Goal: Transaction & Acquisition: Purchase product/service

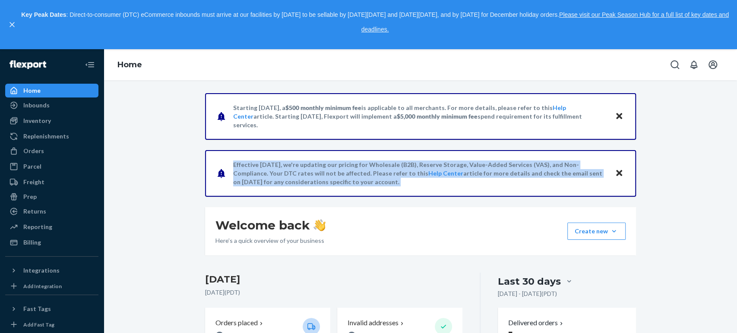
drag, startPoint x: 142, startPoint y: 170, endPoint x: 136, endPoint y: 197, distance: 27.7
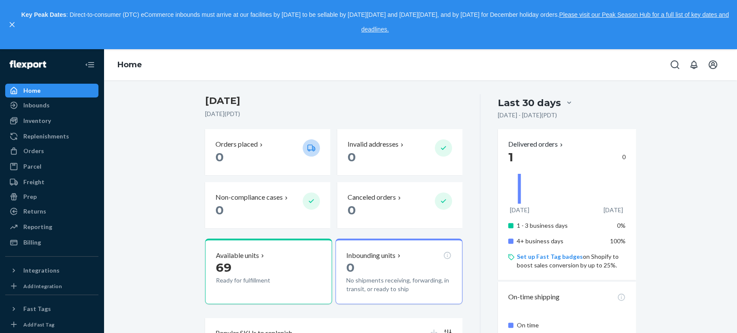
scroll to position [180, 0]
click at [14, 22] on icon "close," at bounding box center [11, 24] width 5 height 5
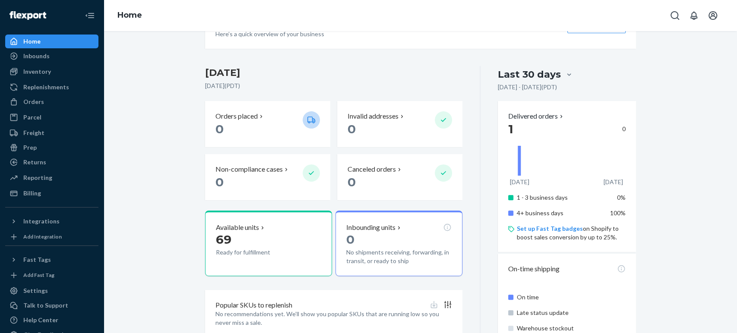
scroll to position [234, 0]
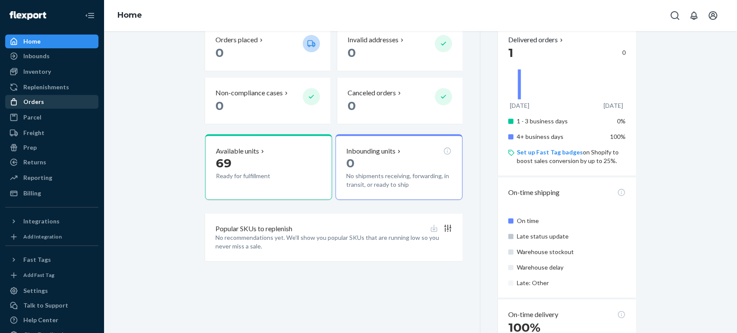
click at [26, 102] on div "Orders" at bounding box center [33, 102] width 21 height 9
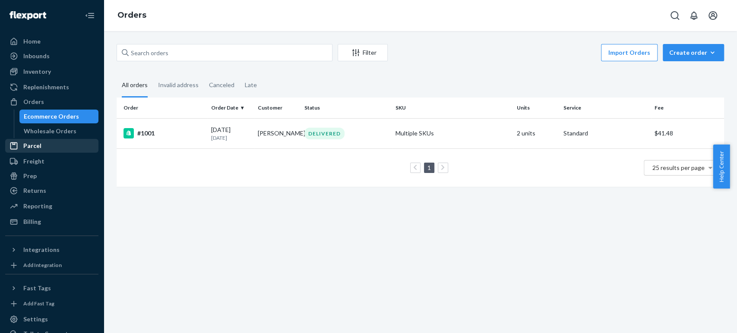
click at [27, 150] on div "Parcel" at bounding box center [51, 146] width 91 height 12
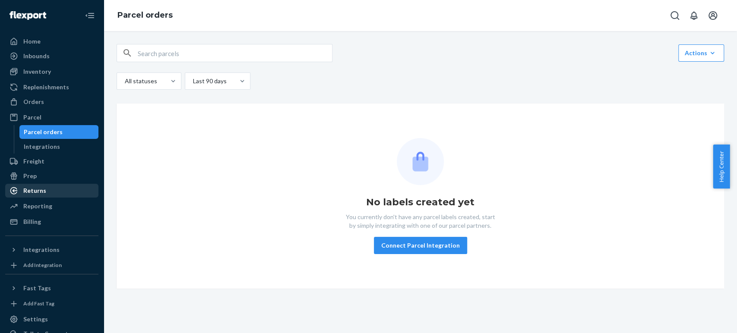
click at [35, 189] on div "Returns" at bounding box center [34, 190] width 23 height 9
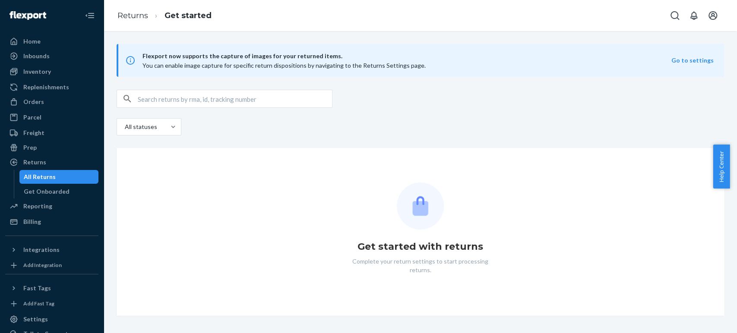
click at [681, 65] on div "Flexport now supports the capture of images for your returned items. You can en…" at bounding box center [420, 60] width 607 height 33
click at [681, 61] on button "Go to settings" at bounding box center [692, 60] width 42 height 9
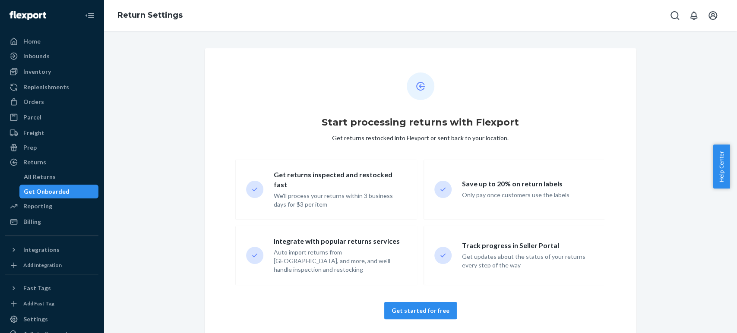
scroll to position [44, 0]
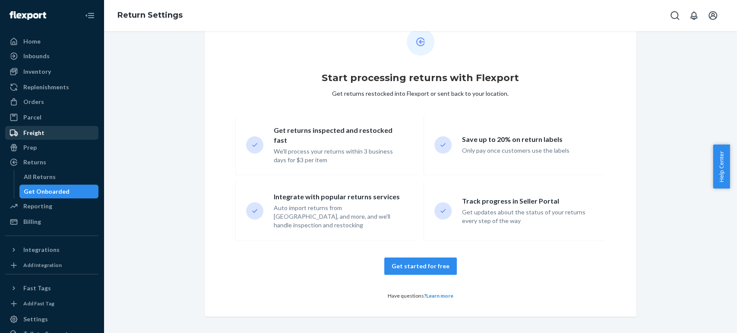
click at [31, 131] on div "Freight" at bounding box center [33, 133] width 21 height 9
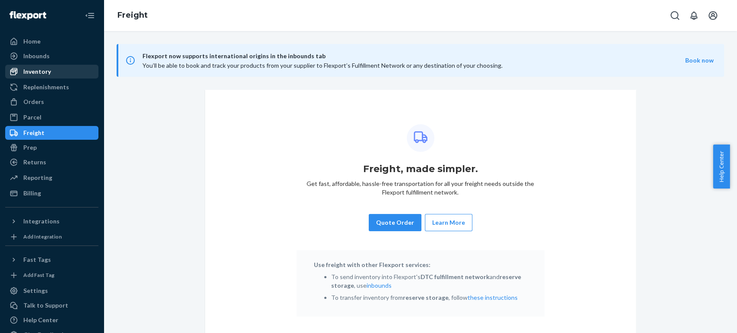
click at [25, 69] on div "Inventory" at bounding box center [37, 71] width 28 height 9
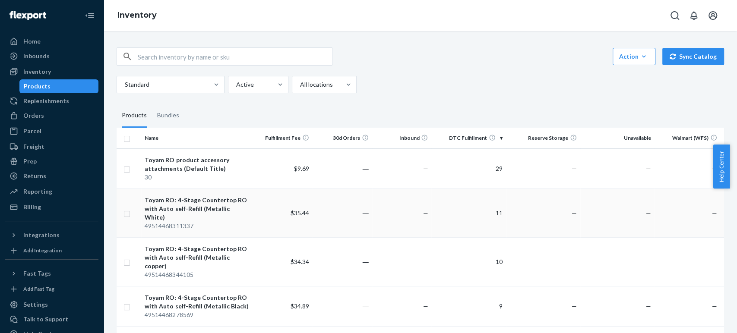
click at [192, 208] on div "Toyam RO: 4-Stage Countertop RO with Auto self-Refill (Metallic White)" at bounding box center [197, 209] width 104 height 26
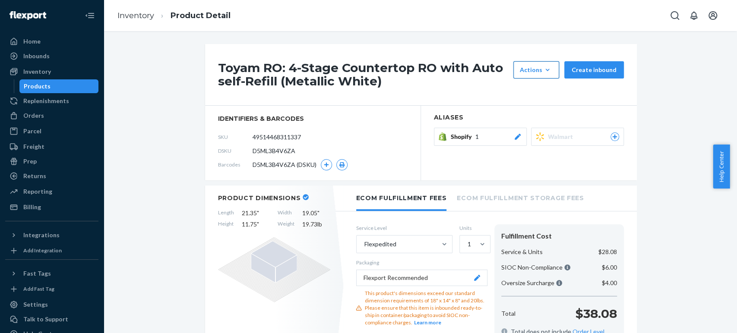
click at [547, 68] on icon "button" at bounding box center [547, 70] width 9 height 9
click at [545, 71] on icon "button" at bounding box center [547, 70] width 9 height 9
click at [33, 43] on div "Home" at bounding box center [31, 41] width 17 height 9
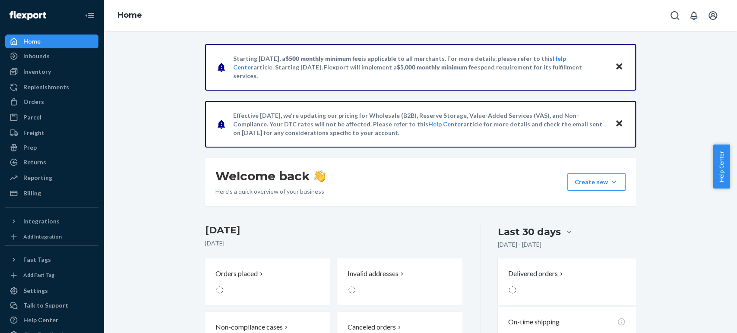
click at [33, 43] on div "Home" at bounding box center [31, 41] width 17 height 9
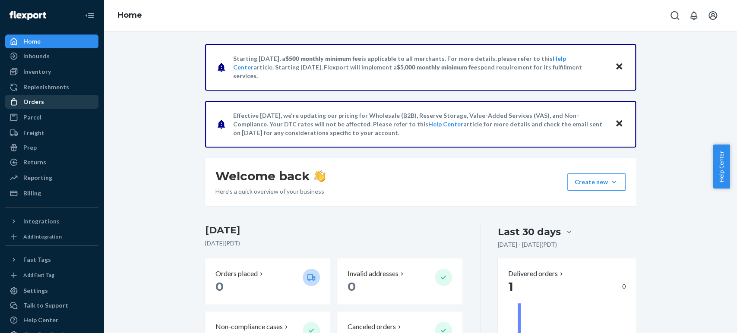
click at [31, 101] on div "Orders" at bounding box center [33, 102] width 21 height 9
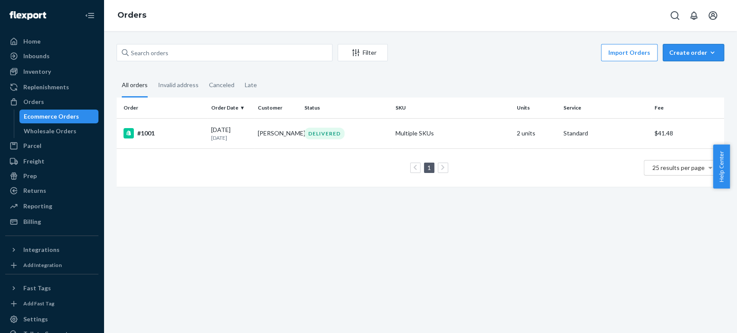
click at [708, 51] on icon "button" at bounding box center [712, 52] width 9 height 9
click at [683, 75] on span "Ecommerce order" at bounding box center [698, 73] width 54 height 6
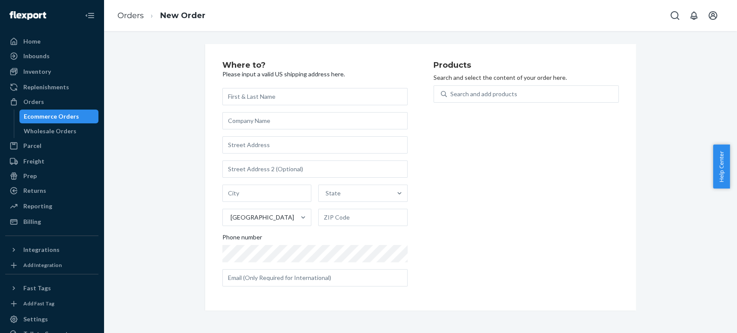
click at [509, 165] on div "Products Search and select the content of your order here. Search and add produ…" at bounding box center [525, 177] width 185 height 232
click at [526, 233] on div "Products Search and select the content of your order here. Search and add produ…" at bounding box center [525, 177] width 185 height 232
click at [514, 214] on div "Products Search and select the content of your order here. Search and add produ…" at bounding box center [525, 177] width 185 height 232
click at [255, 96] on input "text" at bounding box center [314, 96] width 185 height 17
type input "[PERSON_NAME]"
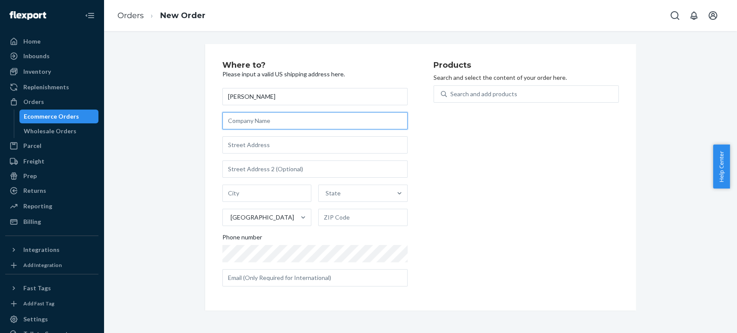
click at [254, 128] on input "text" at bounding box center [314, 120] width 185 height 17
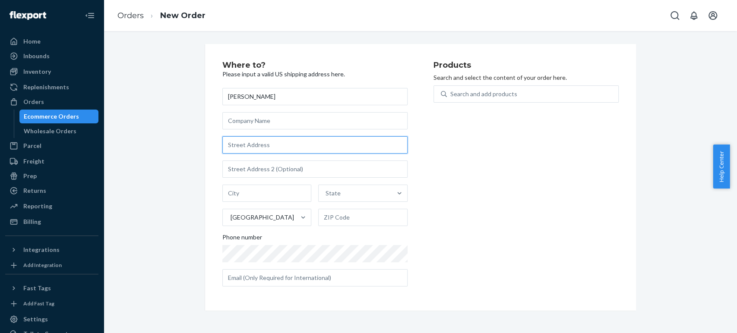
click at [262, 148] on input "text" at bounding box center [314, 144] width 185 height 17
type input "[STREET_ADDRESS]"
type input "[GEOGRAPHIC_DATA][PERSON_NAME]"
type input "95134"
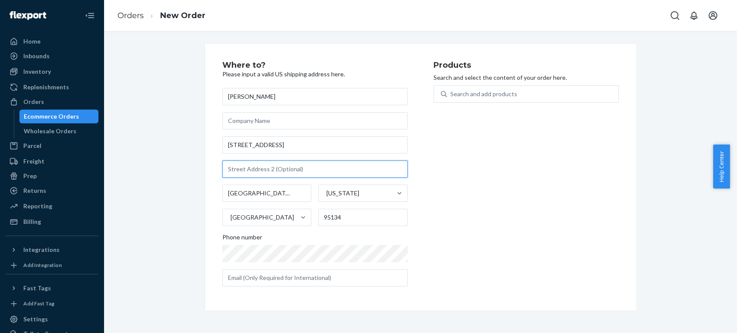
click at [255, 167] on input "text" at bounding box center [314, 169] width 185 height 17
type input "#4163"
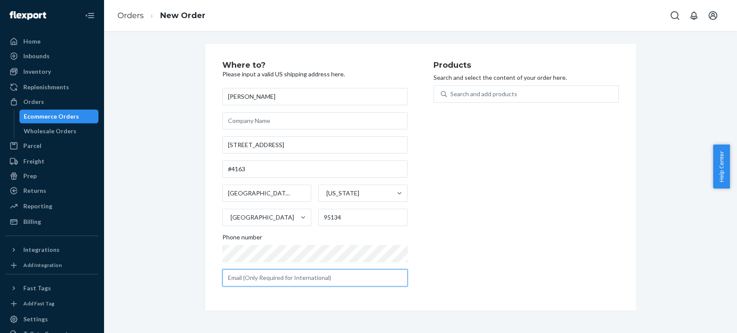
click at [281, 279] on input "text" at bounding box center [314, 277] width 185 height 17
click at [509, 87] on div "Search and add products" at bounding box center [532, 94] width 171 height 16
click at [451, 90] on input "0 results available. Use Up and Down to choose options, press Enter to select t…" at bounding box center [450, 94] width 1 height 9
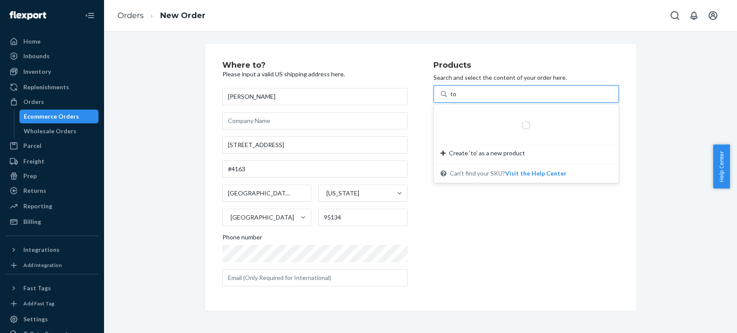
type input "toy"
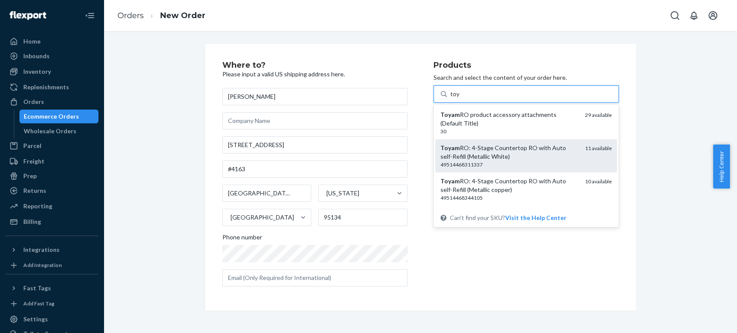
click at [481, 154] on div "Toyam RO: 4-Stage Countertop RO with Auto self-Refill (Metallic White)" at bounding box center [509, 152] width 138 height 17
click at [460, 98] on input "toy" at bounding box center [454, 94] width 9 height 9
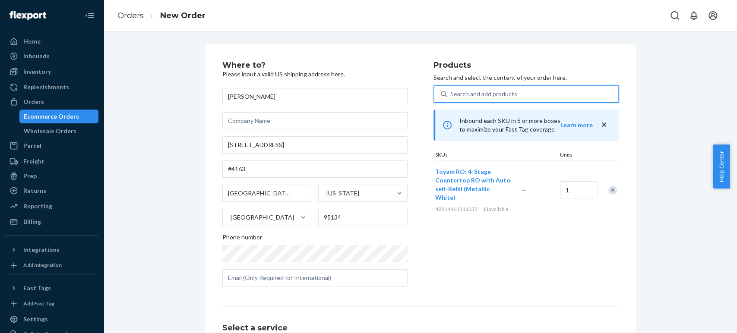
click at [485, 91] on div "Search and add products" at bounding box center [483, 94] width 67 height 9
click at [451, 91] on input "0 results available. Use Up and Down to choose options, press Enter to select t…" at bounding box center [450, 94] width 1 height 9
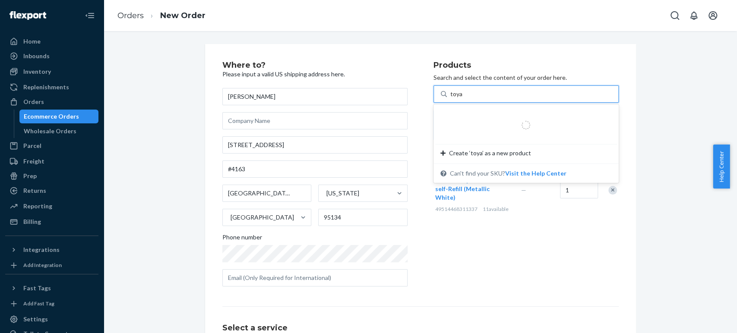
type input "toyam"
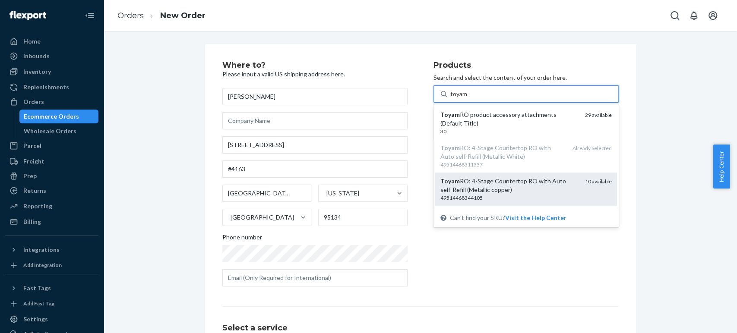
click at [503, 190] on div "Toyam RO: 4-Stage Countertop RO with Auto self-Refill (Metallic copper)" at bounding box center [509, 185] width 138 height 17
click at [468, 98] on input "toyam" at bounding box center [459, 94] width 18 height 9
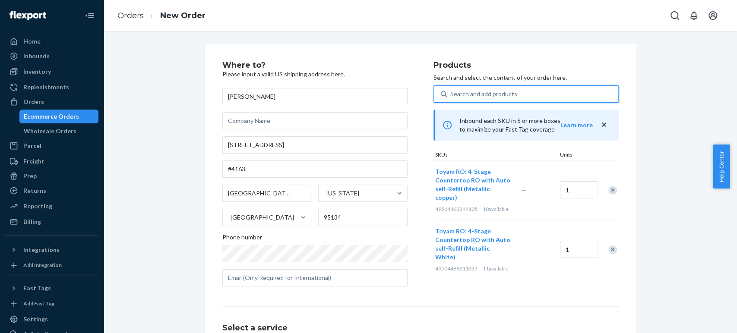
click at [514, 92] on div "Search and add products" at bounding box center [532, 94] width 171 height 16
click at [451, 92] on input "0 results available. Use Up and Down to choose options, press Enter to select t…" at bounding box center [450, 94] width 1 height 9
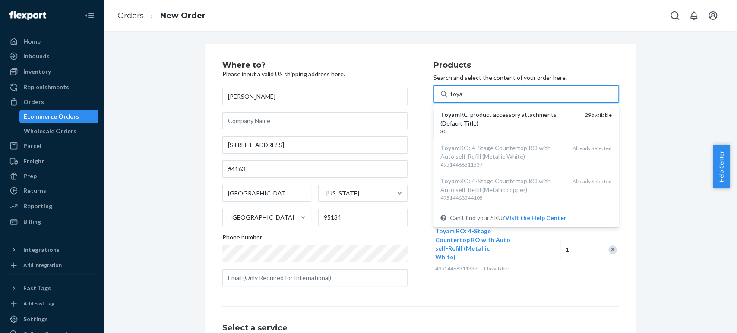
type input "toyam"
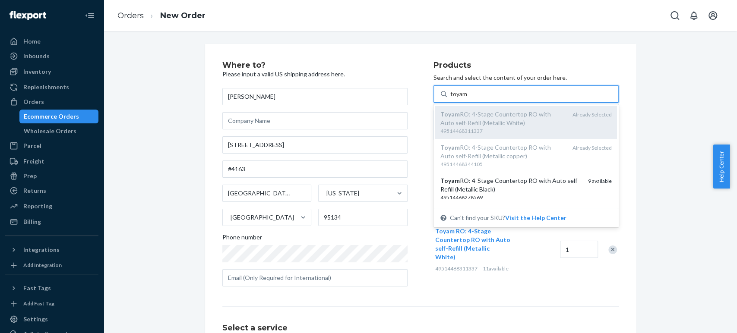
scroll to position [38, 0]
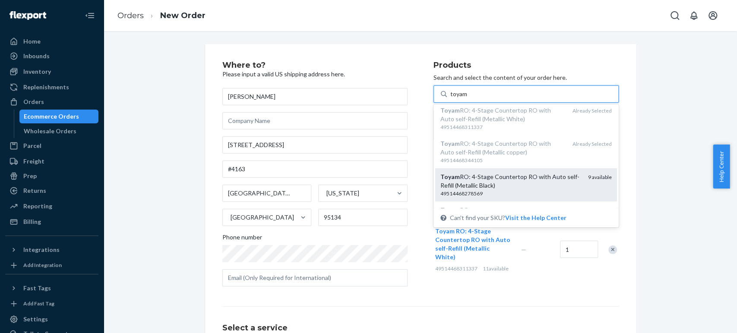
click at [486, 189] on div "Toyam RO: 4-Stage Countertop RO with Auto self-Refill (Metallic Black)" at bounding box center [510, 181] width 141 height 17
click at [468, 98] on input "toyam" at bounding box center [459, 94] width 18 height 9
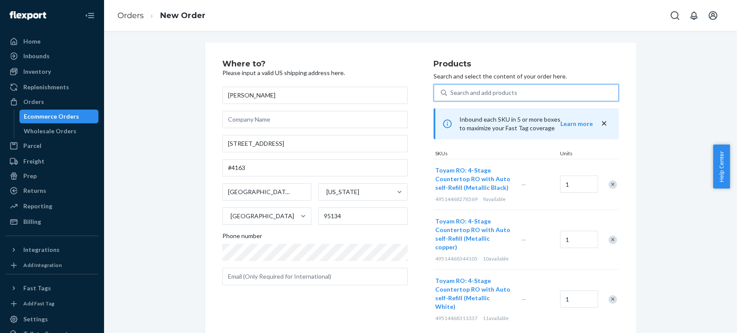
scroll to position [0, 0]
click at [485, 96] on div "Search and add products" at bounding box center [483, 94] width 67 height 9
click at [451, 96] on input "0 results available. Use Up and Down to choose options, press Enter to select t…" at bounding box center [450, 94] width 1 height 9
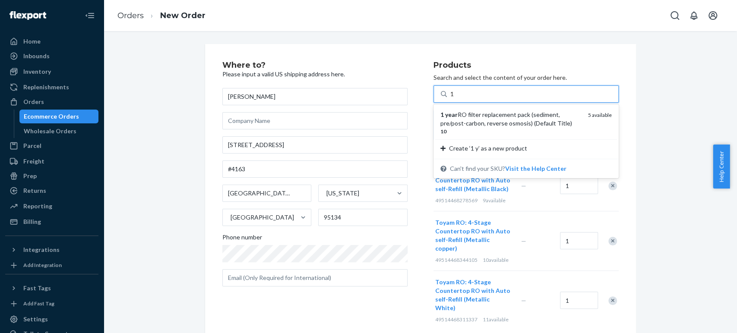
type input "1"
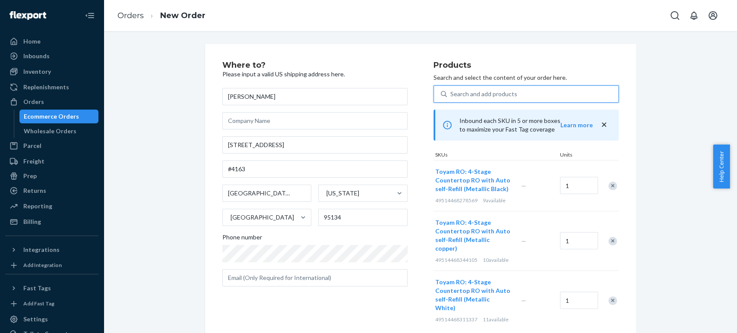
scroll to position [86, 0]
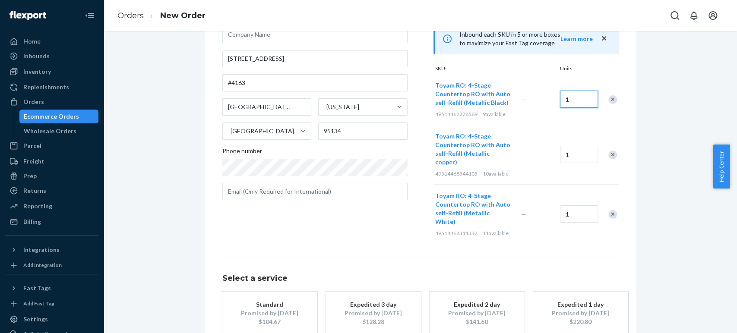
click at [575, 100] on input "1" at bounding box center [579, 99] width 38 height 17
click at [572, 154] on input "1" at bounding box center [579, 154] width 38 height 17
type input "2"
click at [572, 208] on input "1" at bounding box center [579, 213] width 38 height 17
type input "2"
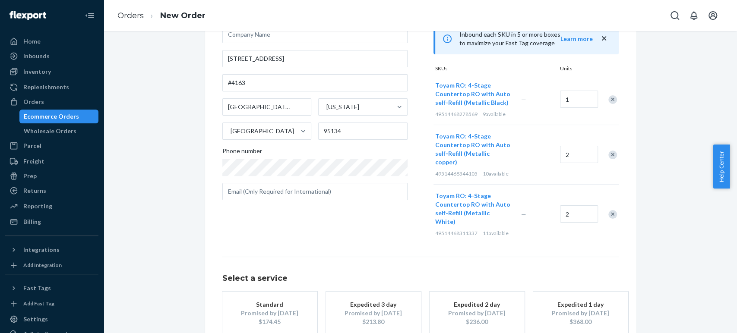
click at [675, 253] on div "Where to? Please input a valid US shipping address here. [PERSON_NAME] [STREET_…" at bounding box center [420, 172] width 620 height 429
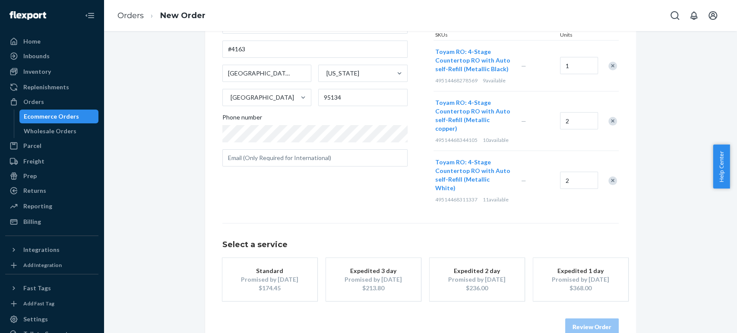
click at [264, 275] on div "Promised by [DATE]" at bounding box center [269, 279] width 69 height 9
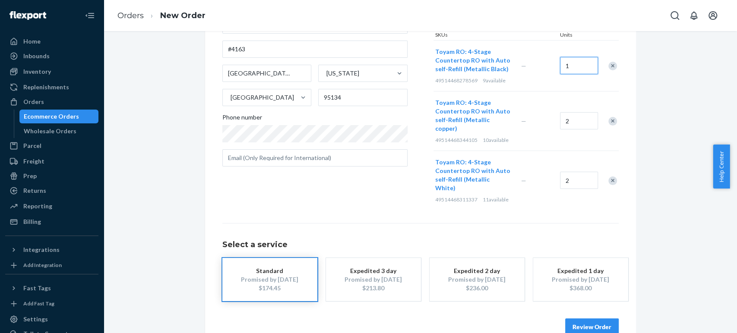
click at [580, 67] on input "1" at bounding box center [579, 65] width 38 height 17
type input "2"
click at [649, 231] on div "Where to? Please input a valid US shipping address here. [PERSON_NAME] [STREET_…" at bounding box center [420, 138] width 620 height 429
click at [593, 318] on button "Review Order" at bounding box center [592, 326] width 54 height 17
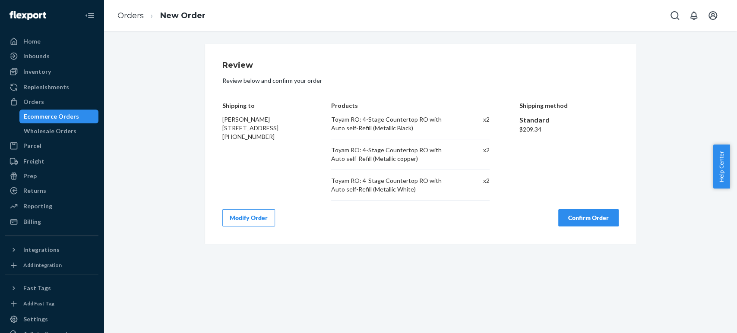
scroll to position [0, 0]
click at [585, 219] on button "Confirm Order" at bounding box center [588, 217] width 60 height 17
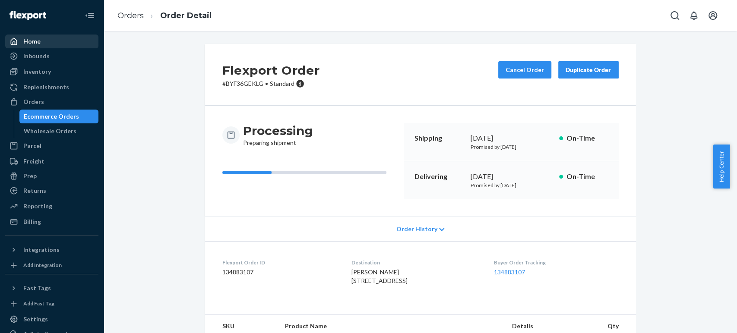
click at [31, 47] on div "Home" at bounding box center [51, 41] width 91 height 12
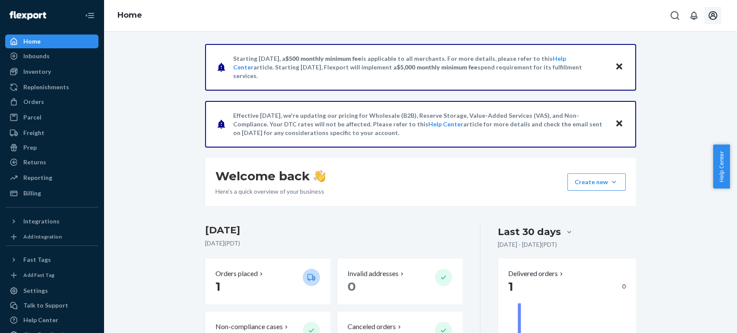
click at [712, 16] on icon "Open account menu" at bounding box center [712, 15] width 10 height 10
